Goal: Task Accomplishment & Management: Use online tool/utility

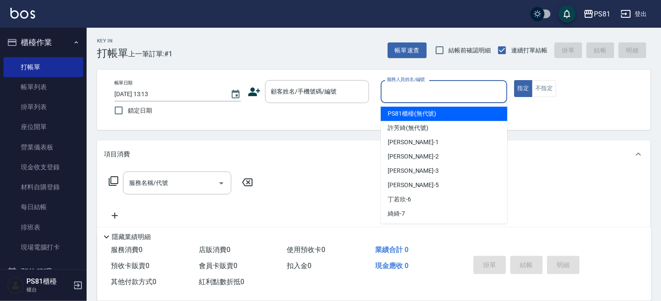
drag, startPoint x: 0, startPoint y: 0, endPoint x: 488, endPoint y: 96, distance: 496.9
click at [488, 96] on input "服務人員姓名/編號" at bounding box center [444, 91] width 119 height 15
click at [302, 99] on div "顧客姓名/手機號碼/編號" at bounding box center [317, 91] width 104 height 23
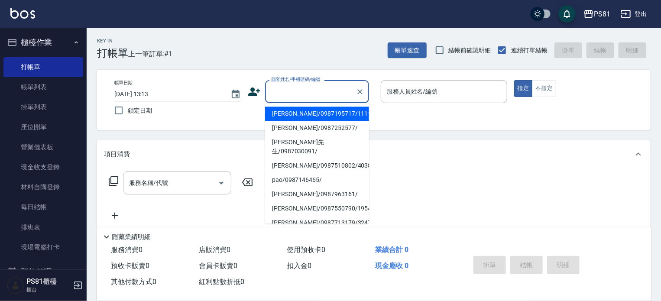
click at [301, 94] on input "顧客姓名/手機號碼/編號" at bounding box center [310, 91] width 83 height 15
click at [301, 95] on input "顧客姓名/手機號碼/編號" at bounding box center [310, 91] width 83 height 15
click at [311, 112] on li "[PERSON_NAME]/0987195717/111111" at bounding box center [317, 114] width 104 height 14
type input "[PERSON_NAME]/0987195717/111111"
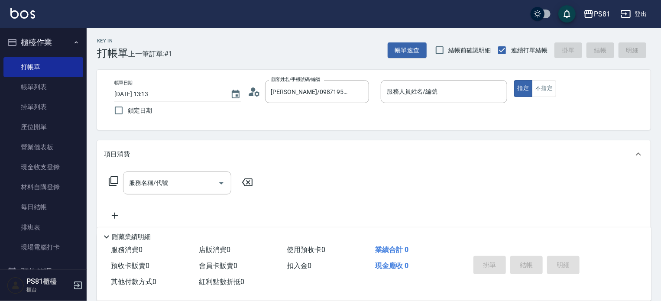
drag, startPoint x: 426, startPoint y: 74, endPoint x: 427, endPoint y: 79, distance: 5.3
click at [427, 75] on div "帳單日期 [DATE] 13:13 鎖定日期 顧客姓名/手機號碼/編號 [PERSON_NAME]/0987195717/111111 顧客姓名/手機號碼/編…" at bounding box center [373, 100] width 553 height 60
drag, startPoint x: 426, startPoint y: 83, endPoint x: 422, endPoint y: 94, distance: 11.9
click at [426, 84] on div "服務人員姓名/編號" at bounding box center [444, 91] width 126 height 23
click at [420, 99] on input "服務人員姓名/編號" at bounding box center [444, 91] width 119 height 15
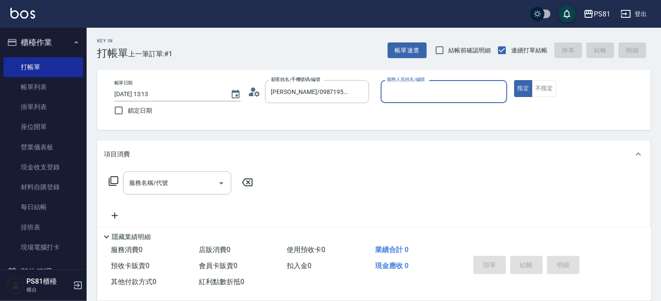
click at [408, 81] on label "服務人員姓名/編號" at bounding box center [406, 79] width 38 height 6
click at [408, 84] on input "服務人員姓名/編號" at bounding box center [444, 91] width 119 height 15
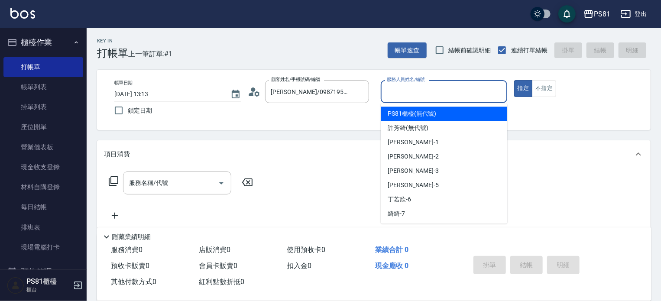
click at [408, 84] on input "服務人員姓名/編號" at bounding box center [444, 91] width 119 height 15
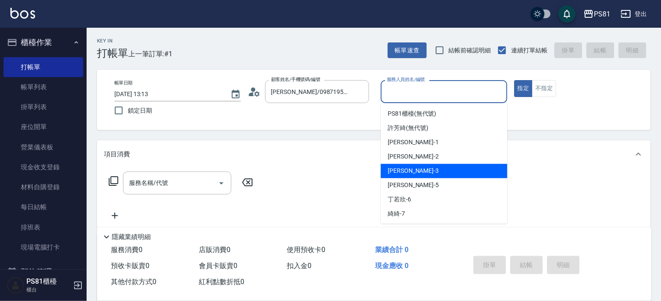
click at [412, 169] on div "[PERSON_NAME] -3" at bounding box center [444, 171] width 126 height 14
type input "[PERSON_NAME]-3"
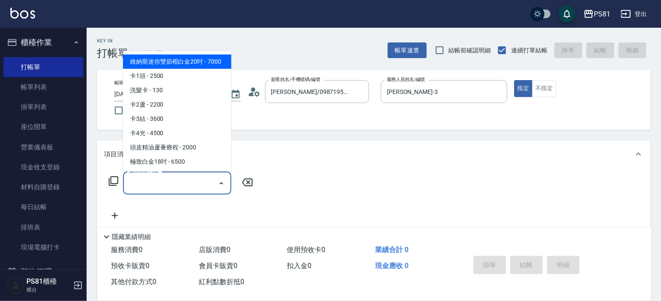
click at [197, 181] on input "服務名稱/代號" at bounding box center [170, 182] width 87 height 15
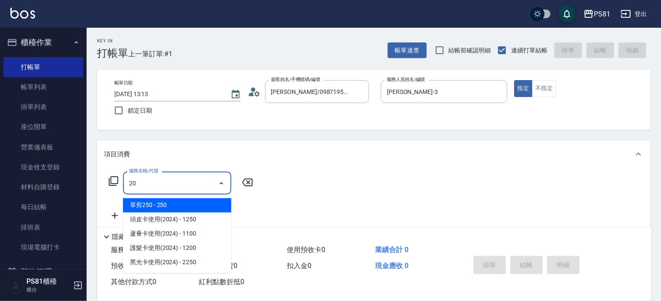
type input "2"
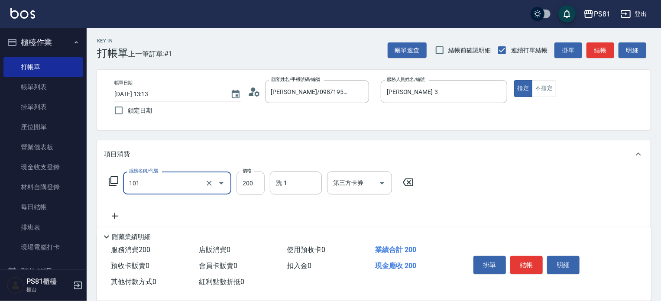
type input "一般洗髮(101)"
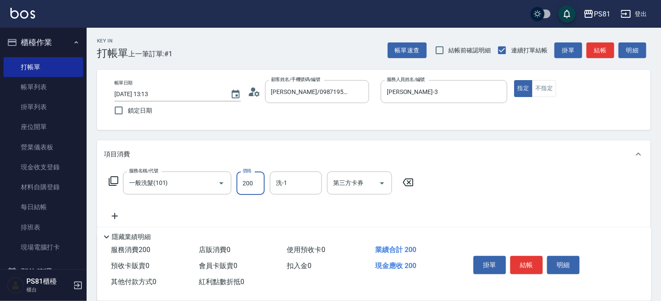
click at [240, 181] on input "200" at bounding box center [250, 182] width 28 height 23
type input "300"
click at [524, 263] on button "結帳" at bounding box center [526, 265] width 32 height 18
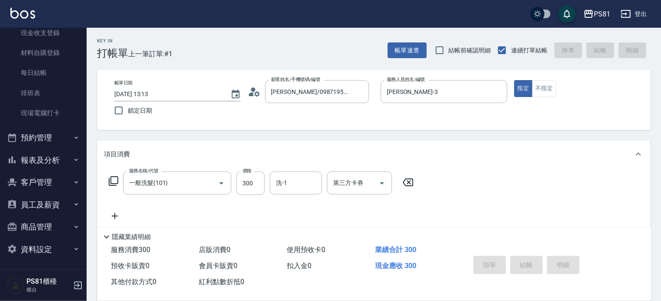
scroll to position [135, 0]
type input "[DATE] 14:40"
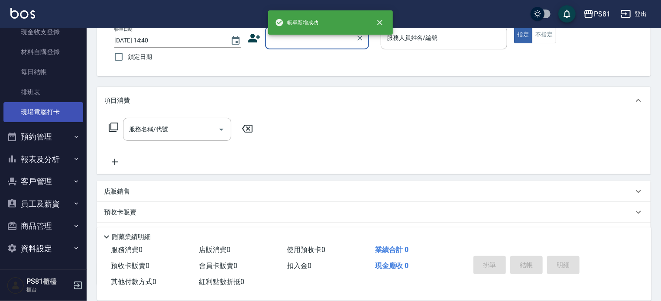
scroll to position [120, 0]
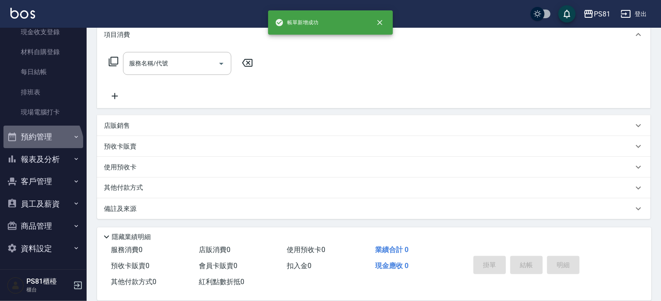
click at [36, 145] on button "預約管理" at bounding box center [43, 137] width 80 height 23
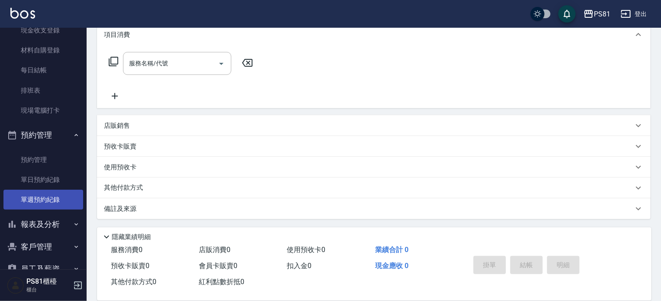
scroll to position [202, 0]
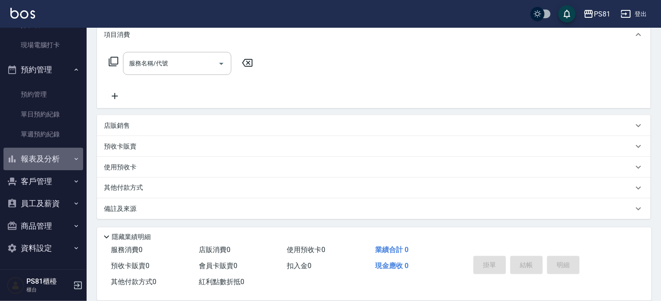
click at [56, 161] on button "報表及分析" at bounding box center [43, 159] width 80 height 23
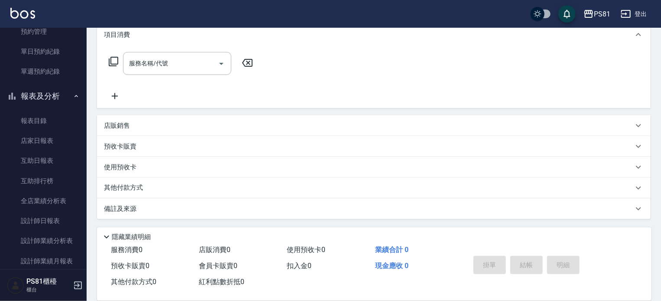
scroll to position [375, 0]
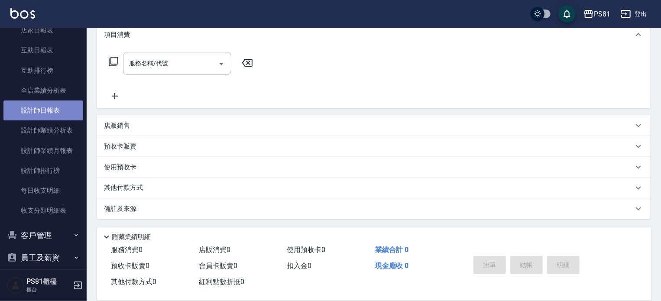
click at [45, 105] on link "設計師日報表" at bounding box center [43, 110] width 80 height 20
